Goal: Task Accomplishment & Management: Manage account settings

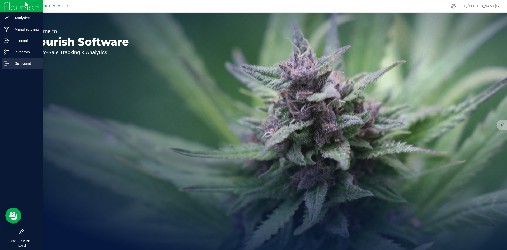
click at [10, 64] on p "Outbound" at bounding box center [25, 63] width 32 height 6
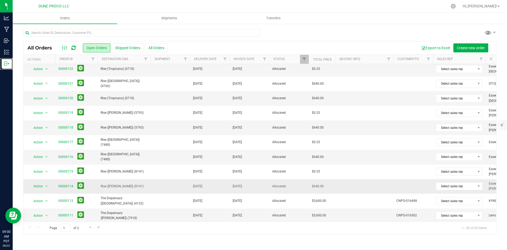
scroll to position [139, 0]
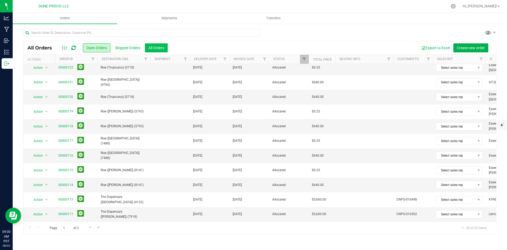
click at [156, 44] on button "All Orders" at bounding box center [156, 47] width 23 height 9
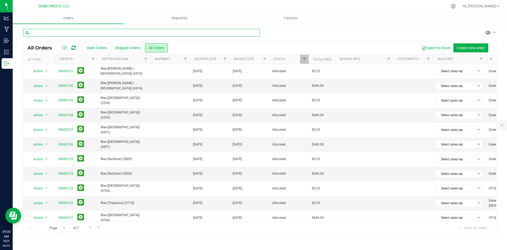
click at [159, 32] on input "text" at bounding box center [141, 33] width 237 height 8
type input "61"
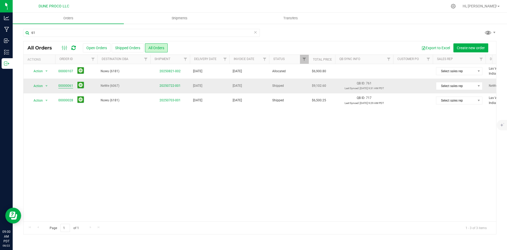
click at [69, 87] on link "00000061" at bounding box center [65, 85] width 15 height 5
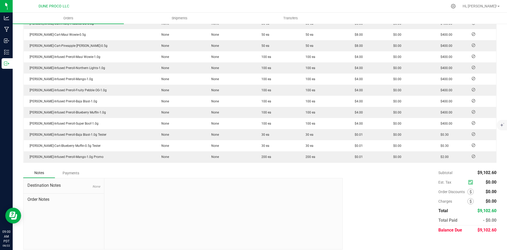
scroll to position [288, 0]
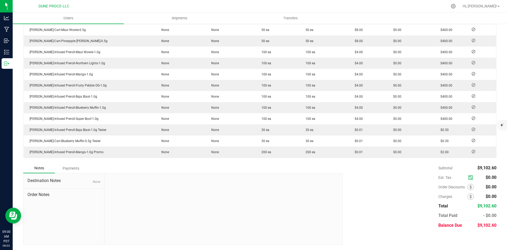
click at [57, 167] on div "Payments" at bounding box center [71, 168] width 32 height 10
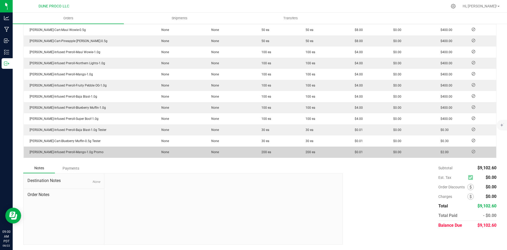
scroll to position [273, 0]
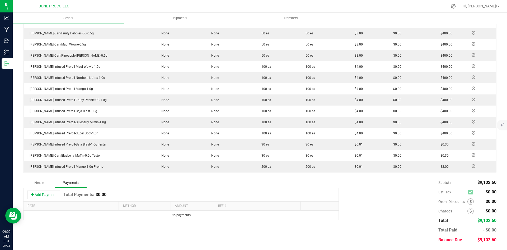
click at [470, 241] on div "Balance Due" at bounding box center [457, 240] width 39 height 10
click at [478, 239] on span "$9,102.60" at bounding box center [486, 239] width 19 height 5
copy span "9,102.60"
click at [44, 191] on button "Add Payment" at bounding box center [43, 194] width 33 height 9
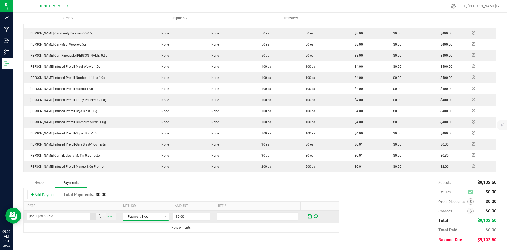
click at [130, 218] on span "Payment Type" at bounding box center [142, 216] width 39 height 7
click at [146, 203] on li "ACH & Bank Transfer" at bounding box center [143, 199] width 45 height 7
click at [187, 217] on input "0" at bounding box center [191, 216] width 37 height 7
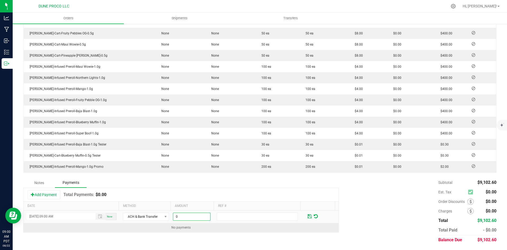
paste input "9102.6"
type input "$9,102.60"
click at [201, 228] on td "No payments" at bounding box center [181, 227] width 315 height 9
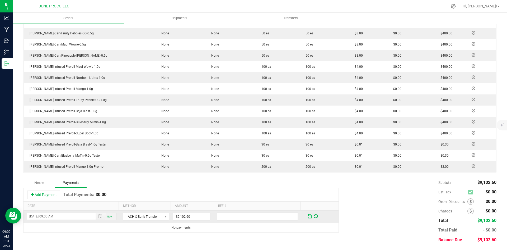
click at [308, 215] on span at bounding box center [310, 216] width 4 height 5
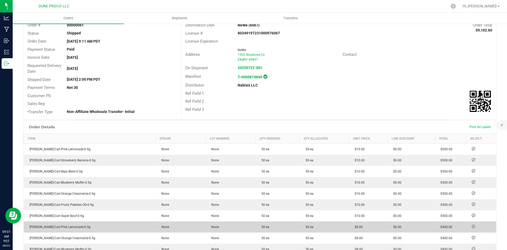
scroll to position [0, 0]
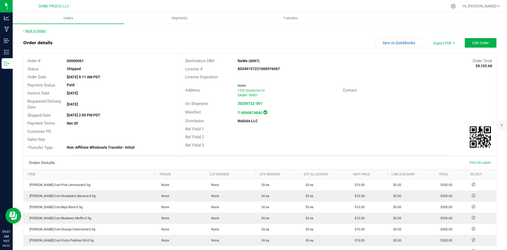
click at [36, 30] on link "Back to Orders" at bounding box center [34, 31] width 23 height 4
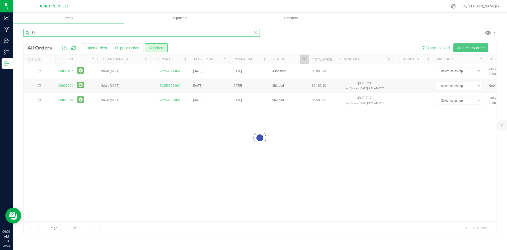
click at [109, 30] on input "61" at bounding box center [141, 33] width 237 height 8
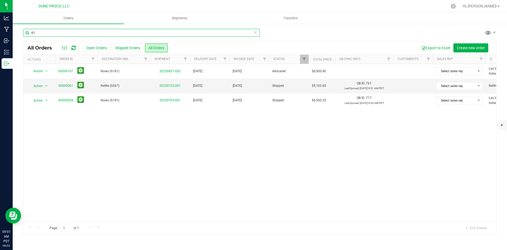
click at [109, 30] on input "61" at bounding box center [141, 33] width 237 height 8
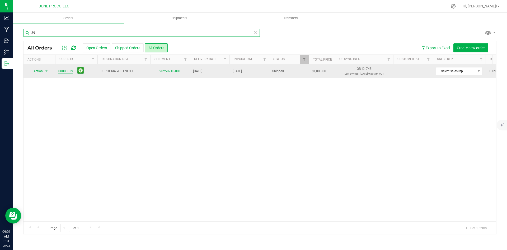
type input "39"
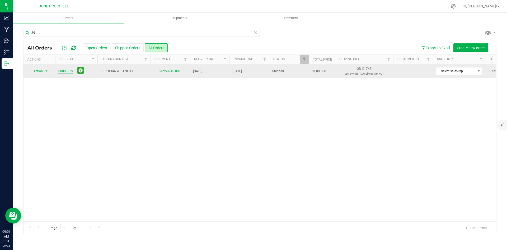
click at [65, 69] on link "00000039" at bounding box center [65, 71] width 15 height 5
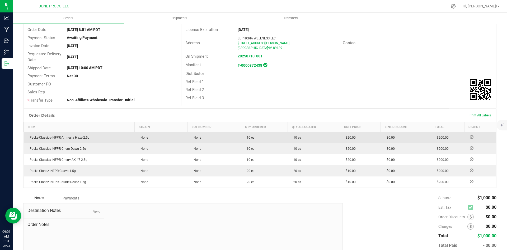
scroll to position [77, 0]
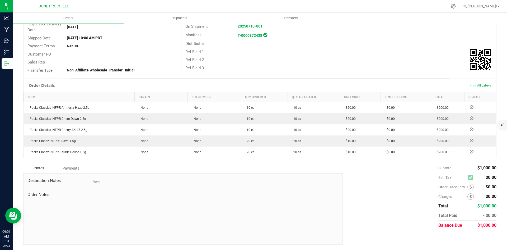
click at [483, 223] on span "$1,000.00" at bounding box center [486, 224] width 19 height 5
copy span "1,000.00"
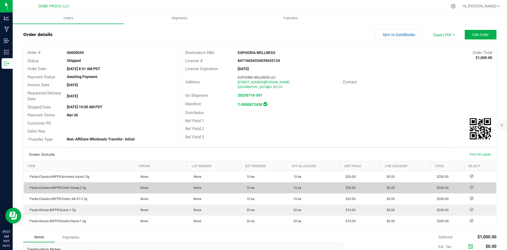
scroll to position [0, 0]
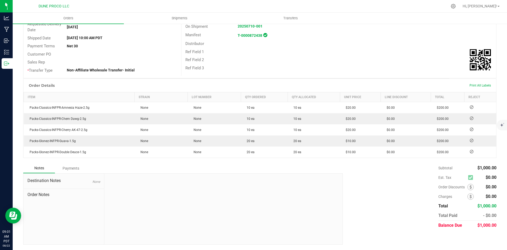
click at [73, 166] on div "Payments" at bounding box center [71, 168] width 32 height 10
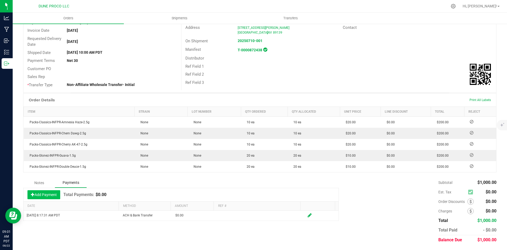
click at [46, 195] on button "Add Payment" at bounding box center [43, 194] width 33 height 9
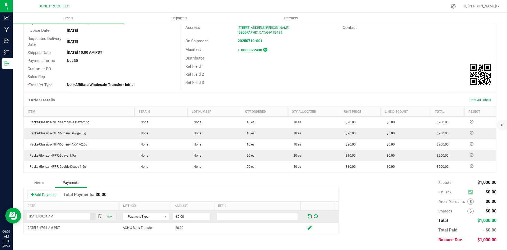
click at [154, 210] on td "Payment Type" at bounding box center [146, 216] width 53 height 12
click at [181, 216] on input "0" at bounding box center [191, 216] width 37 height 7
paste input "100"
type input "$1,000.00"
click at [156, 217] on span "Payment Type" at bounding box center [142, 216] width 39 height 7
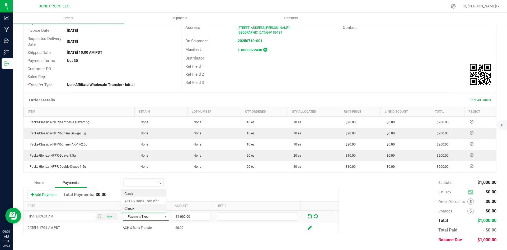
scroll to position [8, 45]
click at [153, 208] on li "Check" at bounding box center [143, 207] width 45 height 7
click at [163, 216] on span at bounding box center [165, 216] width 4 height 4
click at [158, 199] on li "ACH & Bank Transfer" at bounding box center [143, 199] width 45 height 7
click at [307, 217] on span at bounding box center [310, 216] width 6 height 8
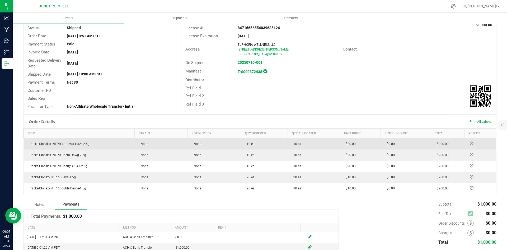
scroll to position [0, 0]
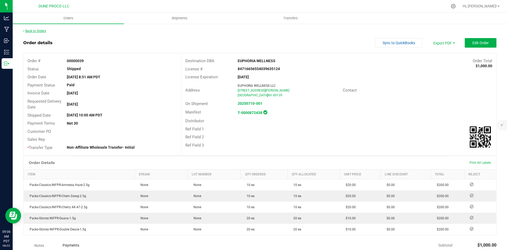
click at [36, 29] on link "Back to Orders" at bounding box center [34, 31] width 23 height 4
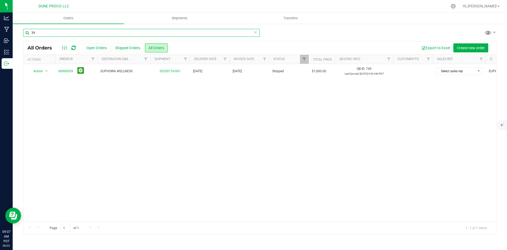
click at [92, 35] on input "39" at bounding box center [141, 33] width 237 height 8
paste input "00000047"
type input "00000047"
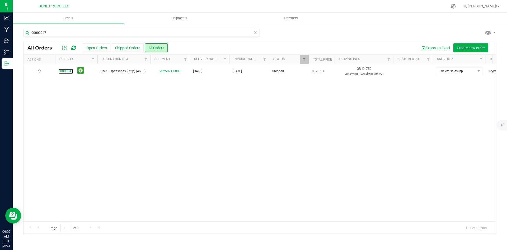
click at [63, 70] on link "00000047" at bounding box center [65, 71] width 15 height 5
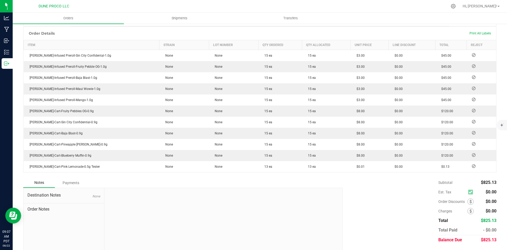
scroll to position [144, 0]
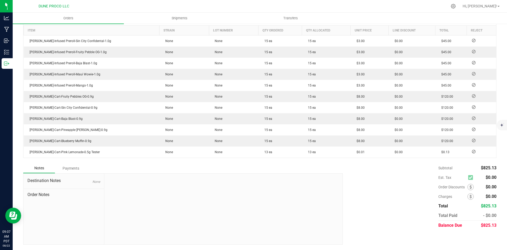
click at [78, 171] on div "Payments" at bounding box center [71, 168] width 32 height 10
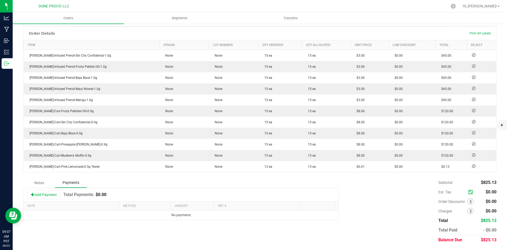
click at [490, 239] on span "$825.13" at bounding box center [489, 239] width 16 height 5
click at [489, 239] on span "$825.13" at bounding box center [489, 239] width 16 height 5
copy span "825.13"
drag, startPoint x: 55, startPoint y: 191, endPoint x: 65, endPoint y: 184, distance: 12.4
click at [55, 192] on button "Add Payment" at bounding box center [43, 194] width 33 height 9
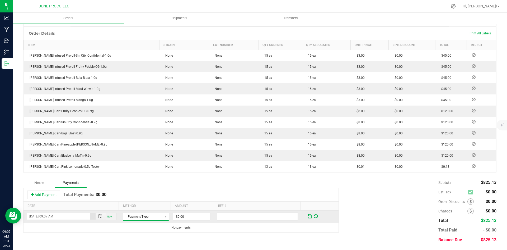
click at [142, 212] on span "Payment Type" at bounding box center [146, 216] width 46 height 8
click at [146, 201] on li "ACH & Bank Transfer" at bounding box center [143, 199] width 45 height 7
click at [187, 217] on input "0" at bounding box center [191, 216] width 37 height 7
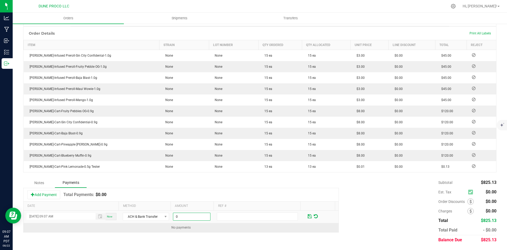
paste input "825.13"
type input "$825.13"
click at [243, 232] on div "Notes Payments Add Payment Total Payments: $0.00 Date Method Amount Ref # [DATE…" at bounding box center [259, 210] width 473 height 67
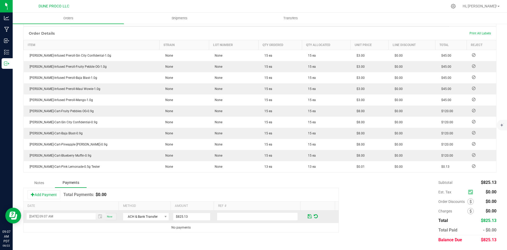
drag, startPoint x: 155, startPoint y: 222, endPoint x: 152, endPoint y: 212, distance: 10.6
click at [154, 221] on td "ACH & Bank Transfer" at bounding box center [146, 216] width 53 height 12
click at [152, 212] on td "ACH & Bank Transfer" at bounding box center [146, 216] width 53 height 12
click at [156, 216] on span "ACH & Bank Transfer" at bounding box center [142, 216] width 39 height 7
click at [151, 205] on li "Check" at bounding box center [143, 207] width 45 height 7
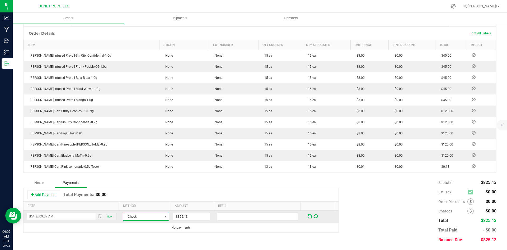
click at [308, 216] on span at bounding box center [310, 216] width 4 height 5
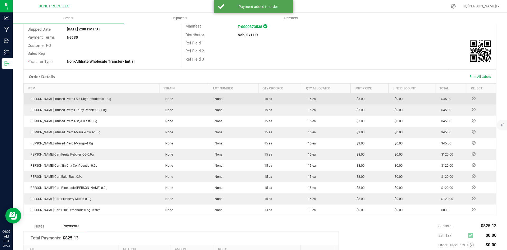
scroll to position [0, 0]
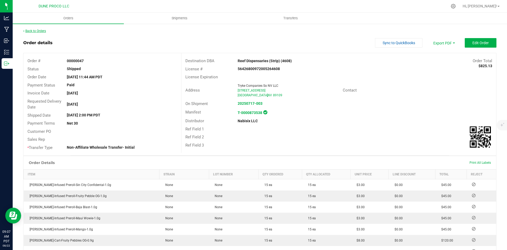
click at [43, 32] on link "Back to Orders" at bounding box center [34, 31] width 23 height 4
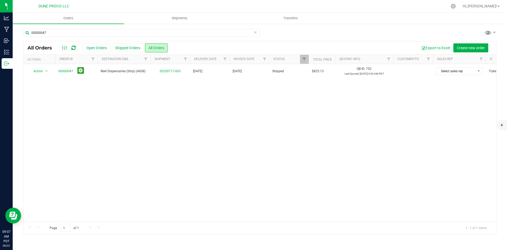
click at [79, 38] on div "00000047" at bounding box center [141, 35] width 237 height 12
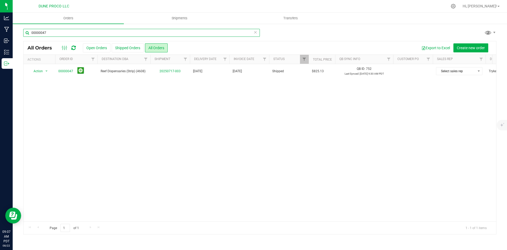
click at [78, 33] on input "00000047" at bounding box center [141, 33] width 237 height 8
paste input "50"
type input "00000050"
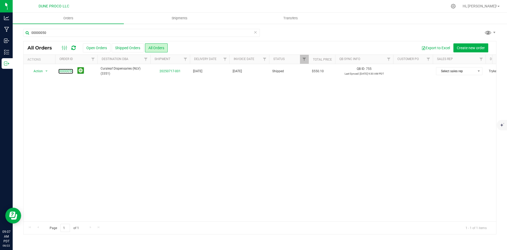
click at [65, 70] on link "00000050" at bounding box center [65, 71] width 15 height 5
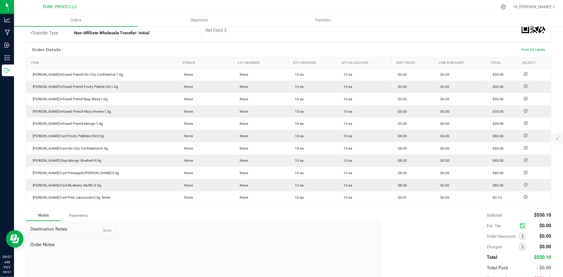
scroll to position [144, 0]
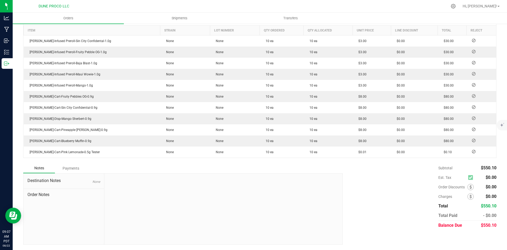
click at [487, 224] on span "$550.10" at bounding box center [489, 224] width 16 height 5
copy span "550.10"
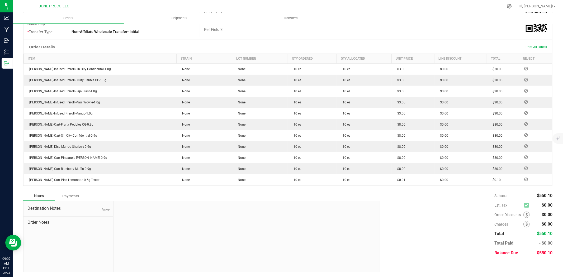
click at [73, 196] on div "Payments" at bounding box center [71, 196] width 32 height 10
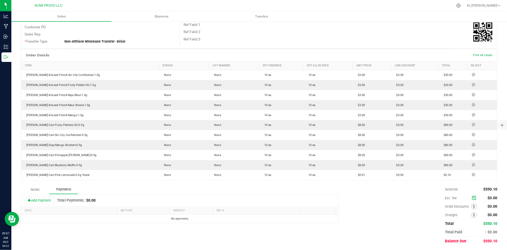
scroll to position [101, 0]
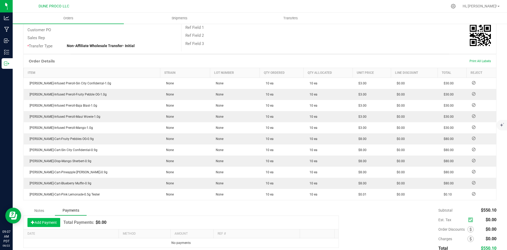
drag, startPoint x: 49, startPoint y: 227, endPoint x: 50, endPoint y: 224, distance: 4.0
click at [49, 227] on div "Add Payment Total Payments: $0.00" at bounding box center [181, 222] width 315 height 13
click at [50, 224] on button "Add Payment" at bounding box center [43, 222] width 33 height 9
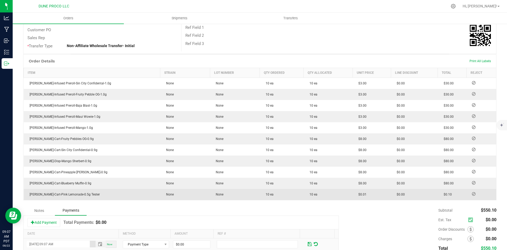
scroll to position [129, 0]
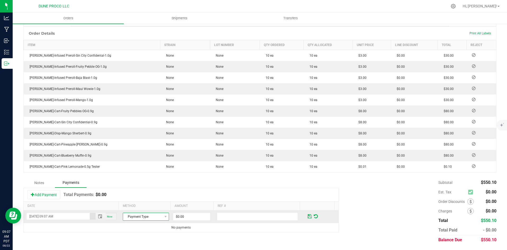
click at [147, 216] on span "Payment Type" at bounding box center [142, 216] width 39 height 7
click at [148, 207] on li "Check" at bounding box center [143, 207] width 45 height 7
click at [201, 213] on input "0" at bounding box center [191, 216] width 37 height 7
paste input "550.1"
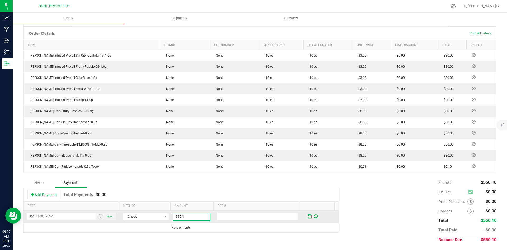
type input "$550.10"
click at [308, 218] on span at bounding box center [310, 216] width 4 height 5
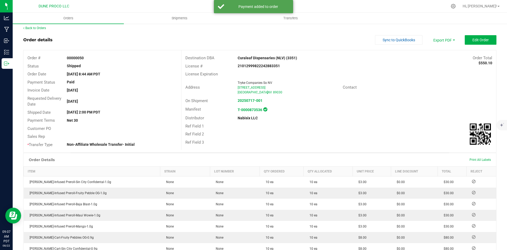
scroll to position [0, 0]
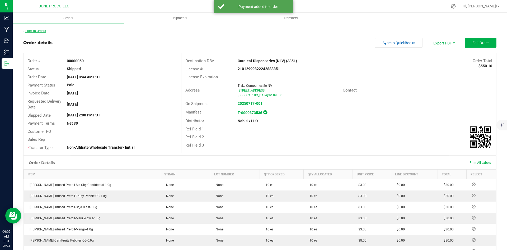
click at [43, 30] on link "Back to Orders" at bounding box center [34, 31] width 23 height 4
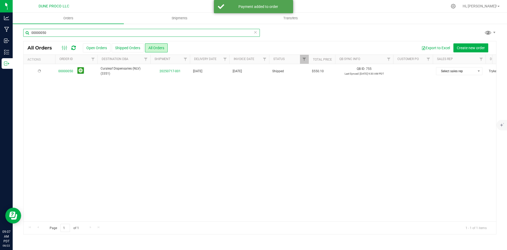
click at [85, 34] on input "00000050" at bounding box center [141, 33] width 237 height 8
paste input "2"
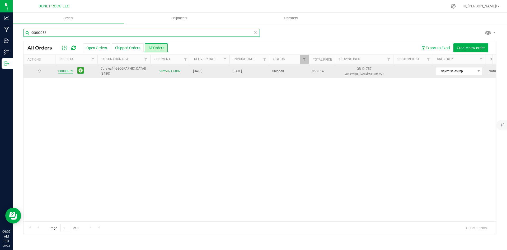
type input "00000052"
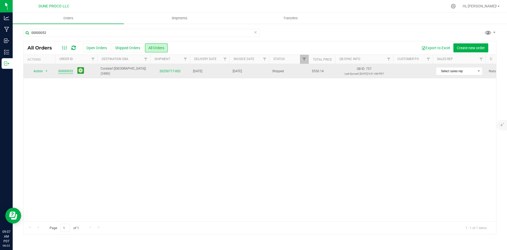
click at [69, 72] on link "00000052" at bounding box center [65, 71] width 15 height 5
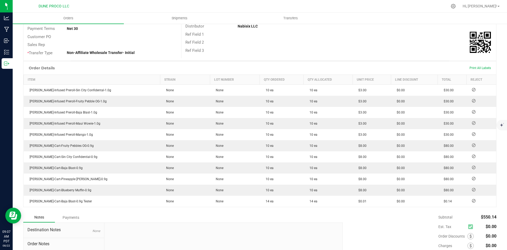
scroll to position [144, 0]
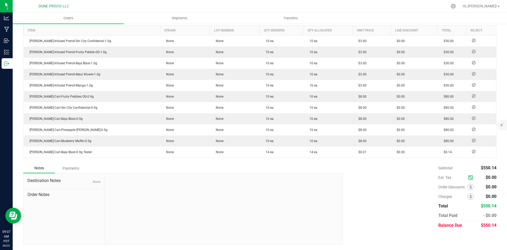
click at [488, 222] on span "$550.14" at bounding box center [489, 224] width 16 height 5
copy span "550.14"
click at [87, 166] on div "Notes Payments" at bounding box center [181, 168] width 316 height 10
click at [76, 164] on div "Payments" at bounding box center [71, 168] width 32 height 10
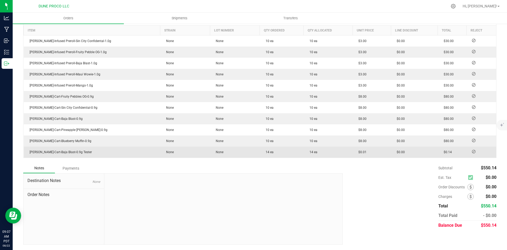
scroll to position [129, 0]
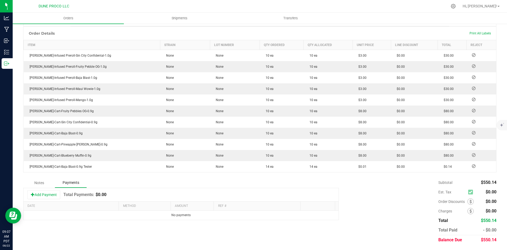
drag, startPoint x: 36, startPoint y: 195, endPoint x: 79, endPoint y: 205, distance: 44.3
click at [37, 195] on button "Add Payment" at bounding box center [43, 194] width 33 height 9
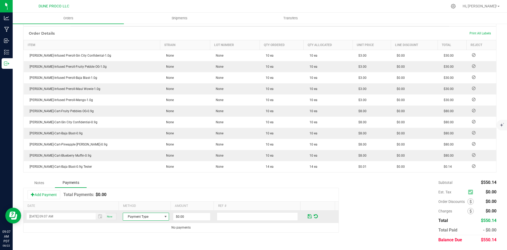
click at [158, 216] on span "Payment Type" at bounding box center [142, 216] width 39 height 7
click at [157, 209] on li "Check" at bounding box center [143, 207] width 45 height 7
drag, startPoint x: 190, startPoint y: 216, endPoint x: 199, endPoint y: 214, distance: 9.5
click at [190, 216] on input "0" at bounding box center [191, 216] width 37 height 7
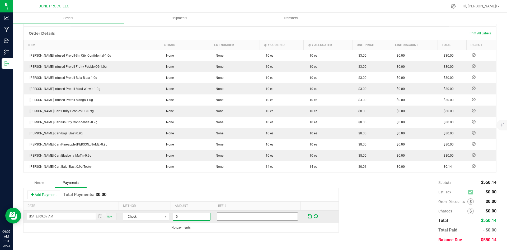
paste input "550.14"
type input "$550.14"
click at [308, 215] on span at bounding box center [310, 216] width 4 height 5
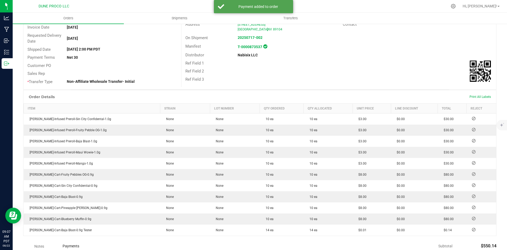
scroll to position [0, 0]
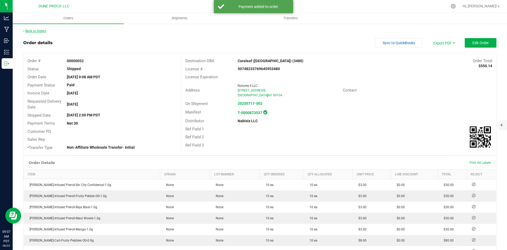
click at [41, 32] on link "Back to Orders" at bounding box center [34, 31] width 23 height 4
